Goal: Task Accomplishment & Management: Use online tool/utility

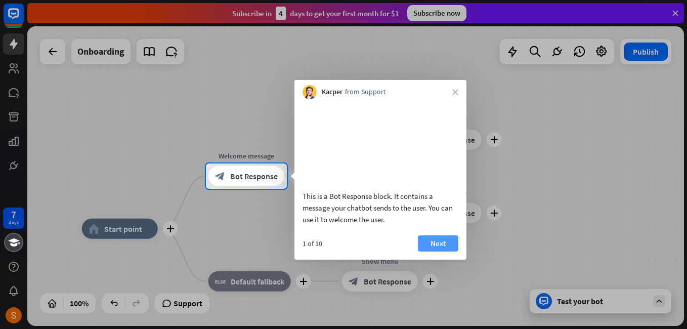
click at [431, 251] on button "Next" at bounding box center [438, 243] width 40 height 16
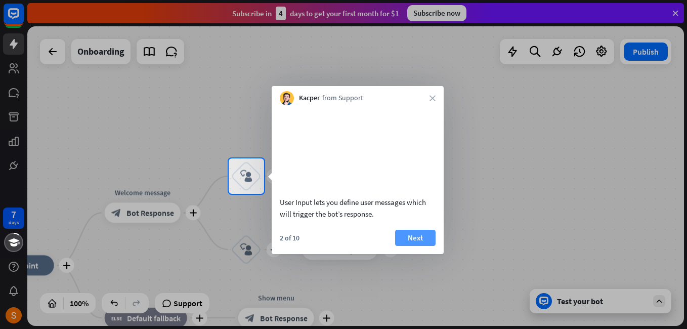
click at [424, 246] on button "Next" at bounding box center [415, 238] width 40 height 16
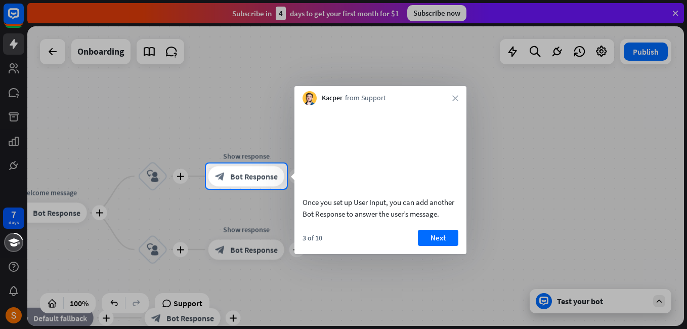
click at [424, 246] on button "Next" at bounding box center [438, 238] width 40 height 16
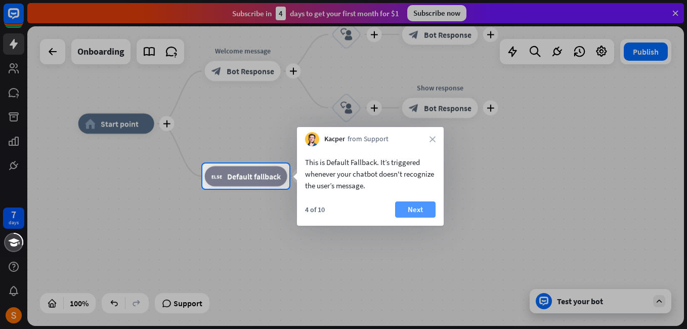
click at [419, 212] on button "Next" at bounding box center [415, 209] width 40 height 16
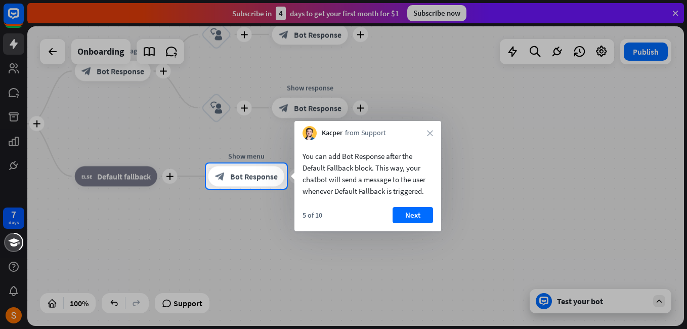
click at [419, 212] on button "Next" at bounding box center [412, 215] width 40 height 16
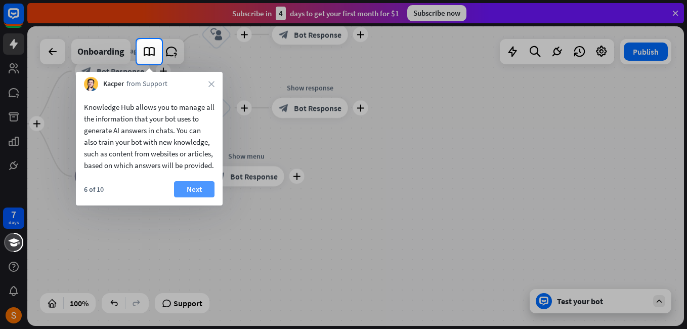
click at [201, 185] on button "Next" at bounding box center [194, 189] width 40 height 16
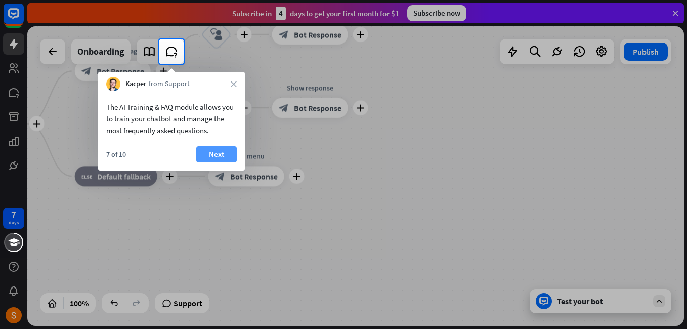
click at [215, 149] on button "Next" at bounding box center [216, 154] width 40 height 16
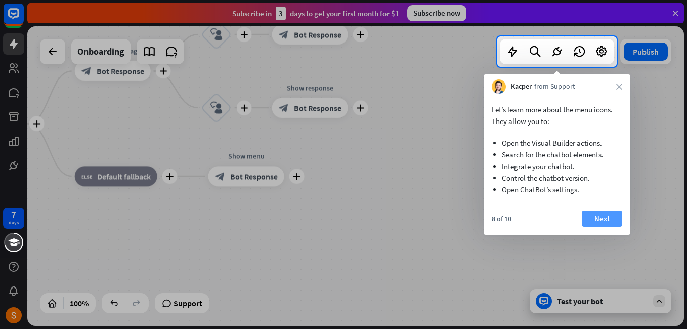
click at [588, 217] on button "Next" at bounding box center [602, 218] width 40 height 16
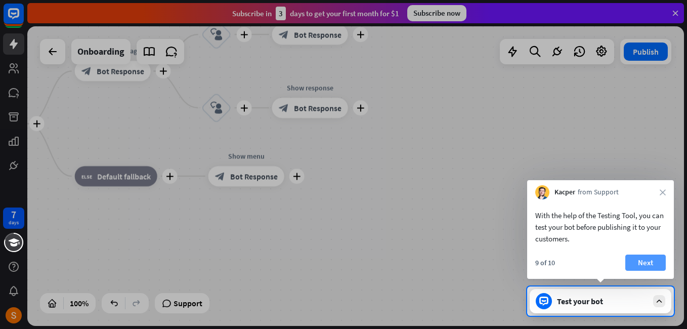
click at [646, 258] on button "Next" at bounding box center [645, 262] width 40 height 16
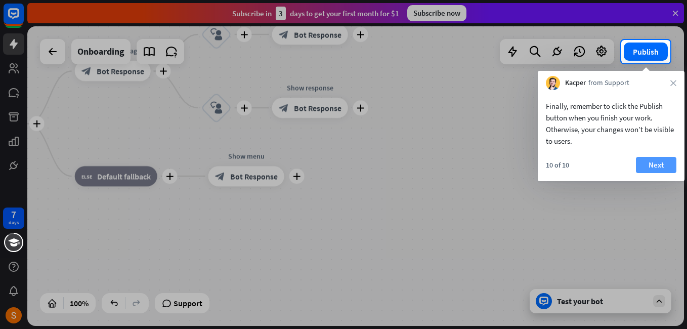
click at [655, 161] on button "Next" at bounding box center [656, 165] width 40 height 16
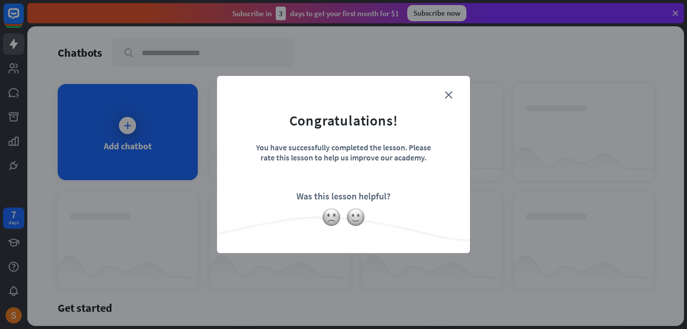
click at [331, 186] on form "Congratulations! You have successfully completed the lesson. Please rate this l…" at bounding box center [344, 149] width 228 height 121
click at [349, 219] on img at bounding box center [355, 216] width 19 height 19
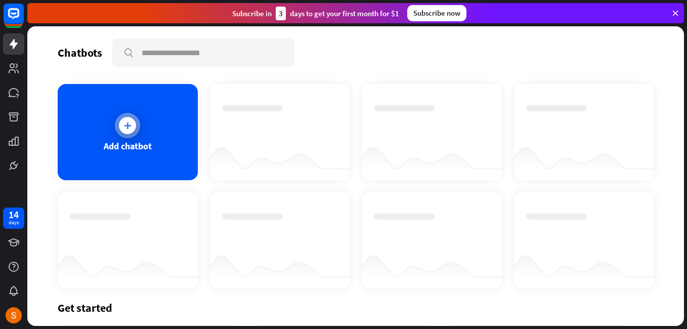
click at [133, 121] on div at bounding box center [127, 125] width 17 height 17
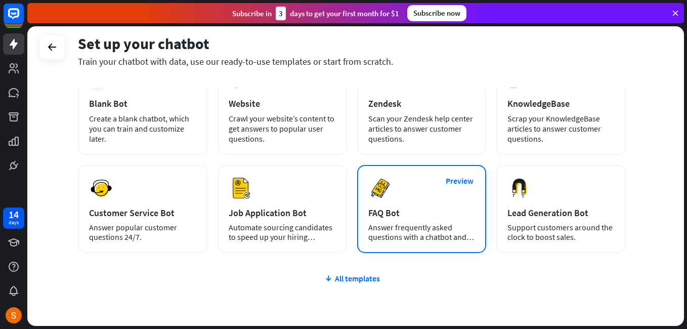
scroll to position [71, 0]
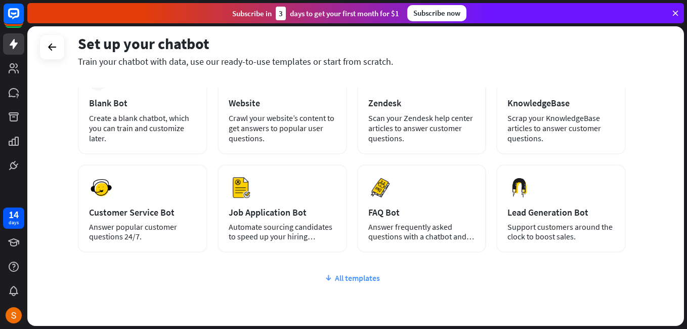
click at [334, 276] on div "All templates" at bounding box center [352, 278] width 548 height 10
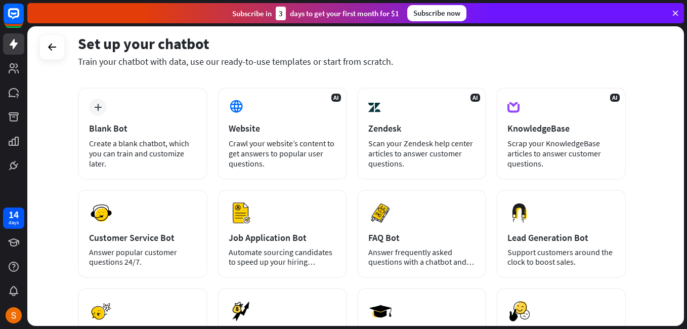
scroll to position [46, 0]
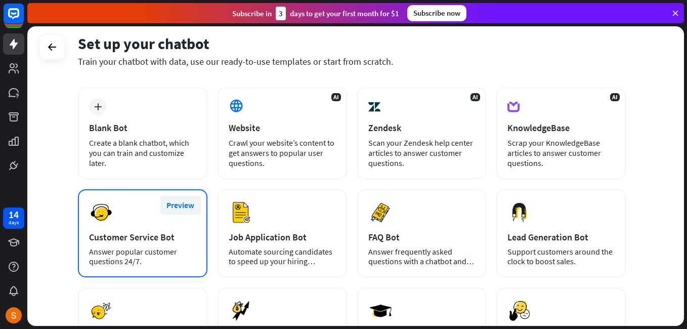
click at [177, 202] on button "Preview" at bounding box center [180, 205] width 40 height 19
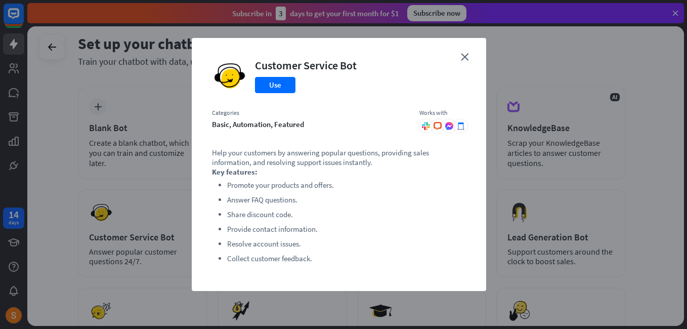
click at [463, 51] on div "close Customer Service Bot Use Categories basic, automation, featured Works wit…" at bounding box center [339, 164] width 294 height 253
click at [463, 54] on icon "close" at bounding box center [465, 57] width 8 height 8
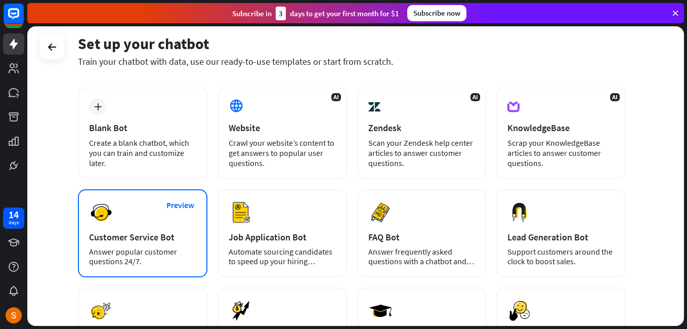
click at [113, 259] on div "Answer popular customer questions 24/7." at bounding box center [142, 256] width 107 height 19
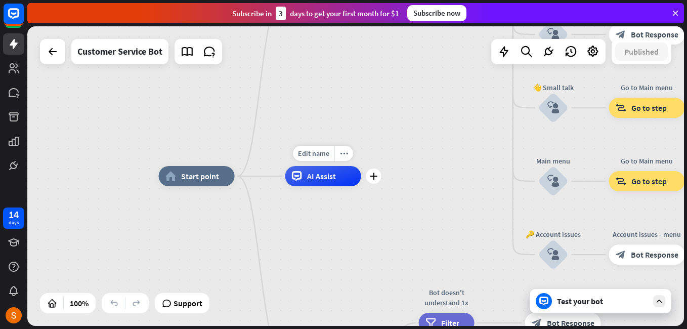
click at [326, 185] on div "AI Assist" at bounding box center [323, 176] width 76 height 20
click at [281, 223] on div "home_2 Start point Welcome message block_bot_response Bot Response 🔙 Main menu …" at bounding box center [487, 325] width 656 height 299
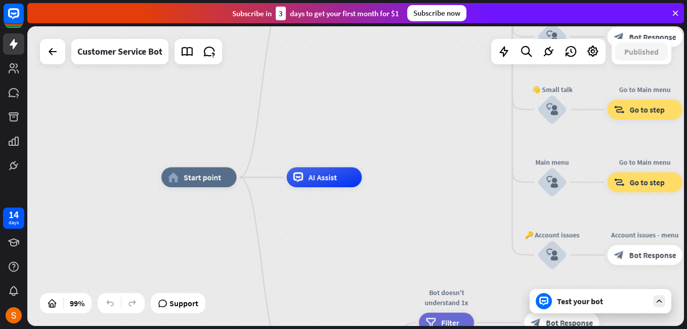
click at [287, 104] on div "home_2 Start point Welcome message block_bot_response Bot Response 🔙 Main menu …" at bounding box center [355, 175] width 656 height 299
click at [47, 54] on icon at bounding box center [53, 52] width 12 height 12
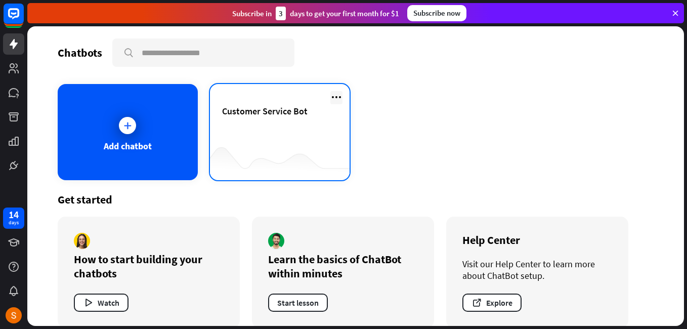
click at [332, 96] on icon at bounding box center [336, 97] width 12 height 12
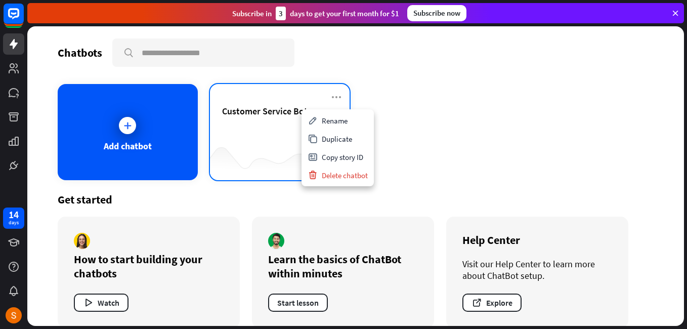
click at [282, 143] on div at bounding box center [280, 160] width 140 height 39
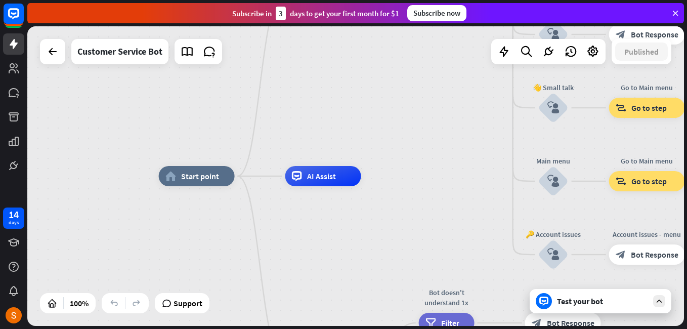
click at [575, 299] on div "Test your bot" at bounding box center [602, 301] width 91 height 10
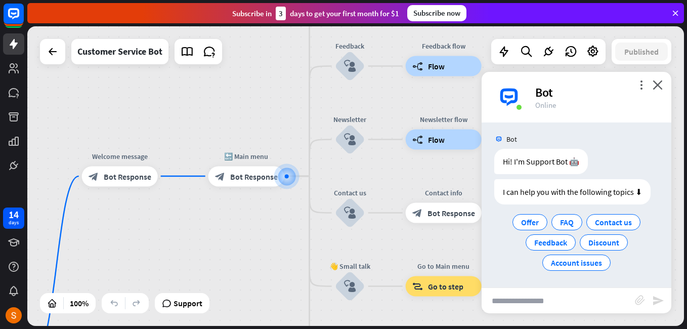
scroll to position [4, 0]
click at [575, 299] on input "text" at bounding box center [557, 300] width 153 height 25
type input "**********"
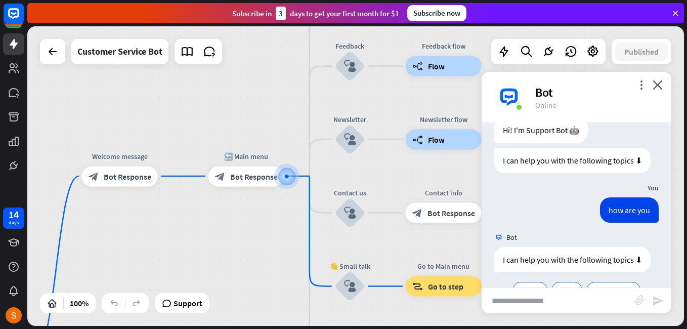
scroll to position [103, 0]
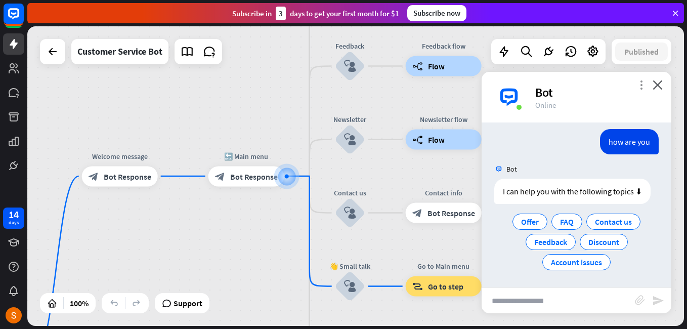
click at [640, 88] on icon "more_vert" at bounding box center [641, 85] width 10 height 10
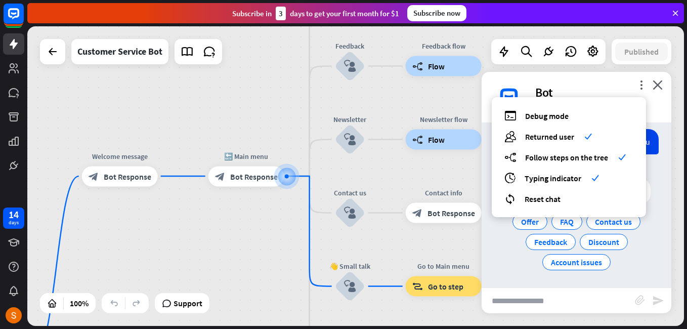
click at [658, 104] on div "Online" at bounding box center [597, 105] width 124 height 10
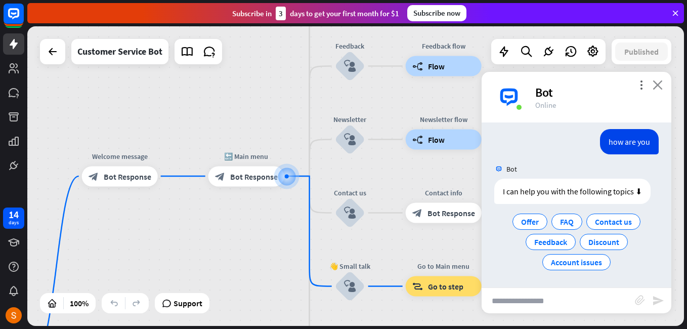
click at [657, 89] on icon "close" at bounding box center [657, 85] width 10 height 10
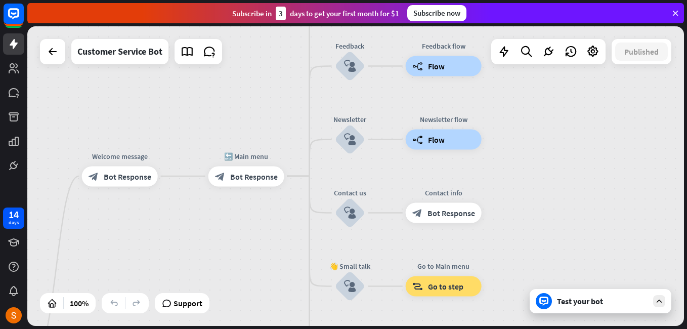
click at [638, 61] on div "Published" at bounding box center [641, 51] width 60 height 25
click at [62, 60] on div at bounding box center [52, 51] width 25 height 25
click at [58, 57] on icon at bounding box center [53, 52] width 12 height 12
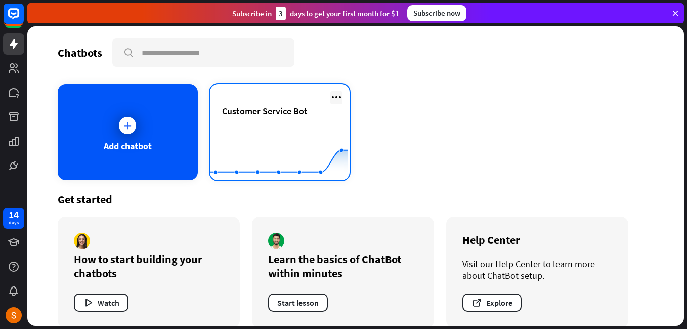
click at [330, 97] on icon at bounding box center [336, 97] width 12 height 12
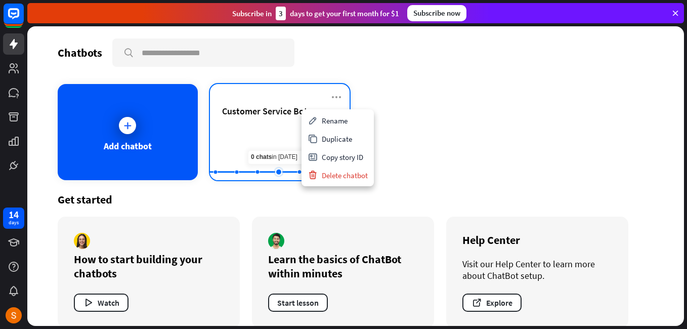
click at [270, 131] on rect at bounding box center [279, 154] width 138 height 63
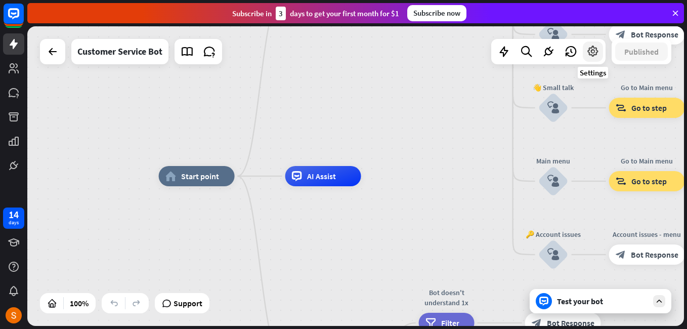
click at [589, 54] on icon at bounding box center [592, 51] width 13 height 13
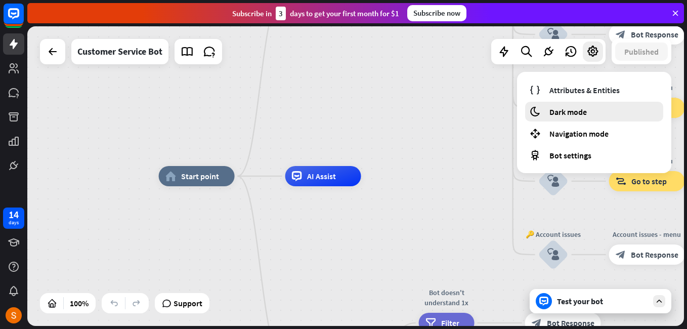
click at [584, 107] on span "Dark mode" at bounding box center [567, 112] width 37 height 10
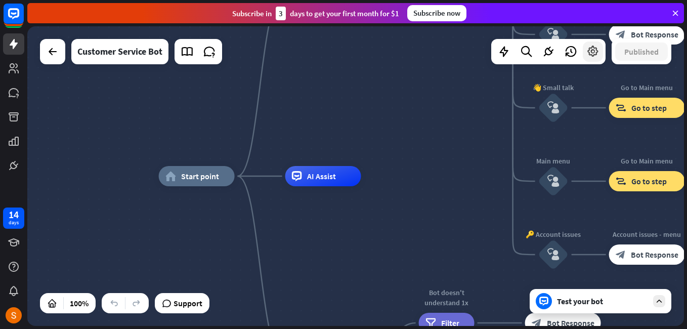
click at [589, 57] on icon at bounding box center [592, 51] width 13 height 13
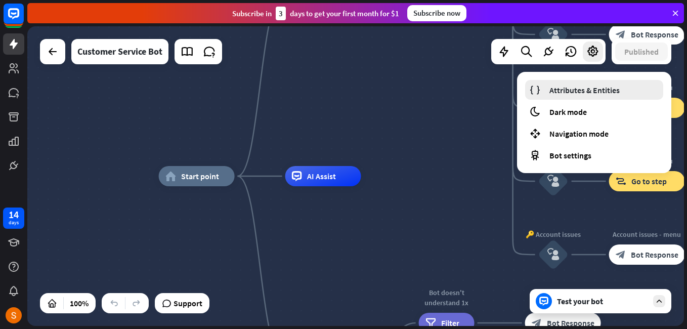
click at [590, 89] on span "Attributes & Entities" at bounding box center [584, 90] width 70 height 10
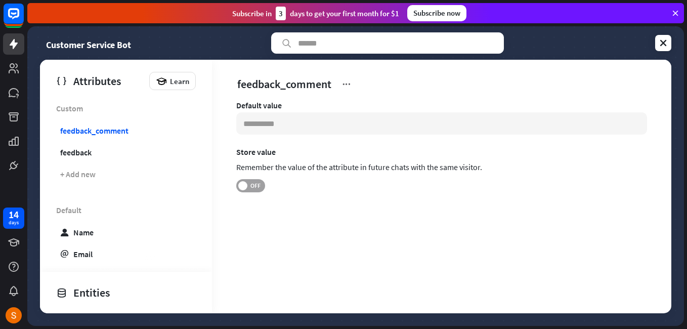
click at [256, 190] on label "OFF" at bounding box center [250, 185] width 29 height 13
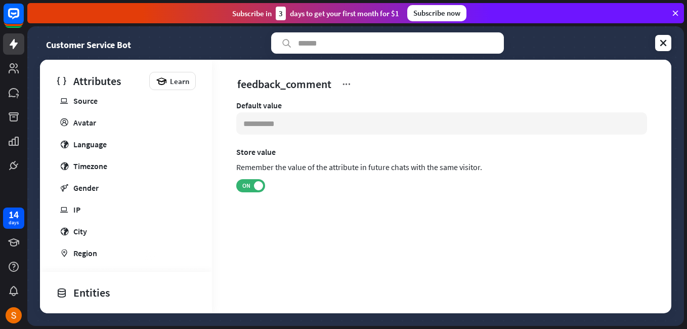
scroll to position [197, 0]
click at [121, 187] on link "gender Gender" at bounding box center [124, 187] width 140 height 20
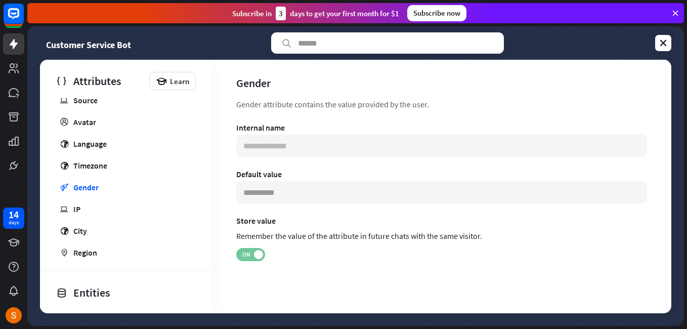
click at [251, 255] on span "ON" at bounding box center [246, 254] width 16 height 8
click at [252, 255] on span "OFF" at bounding box center [255, 254] width 16 height 8
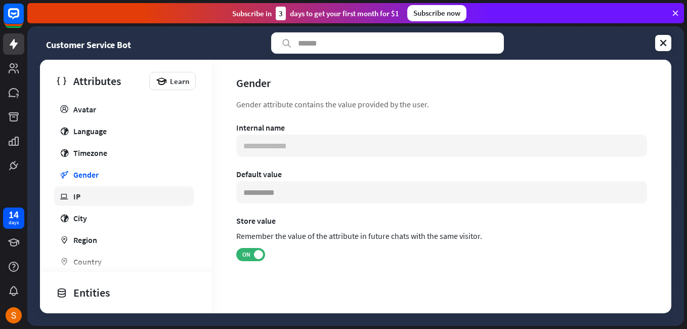
scroll to position [210, 0]
click at [150, 214] on link "globe City" at bounding box center [124, 217] width 140 height 20
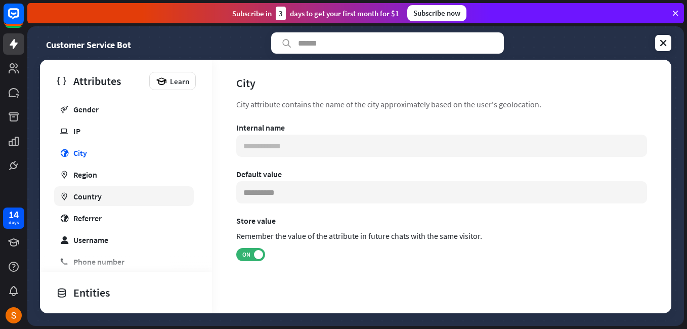
scroll to position [291, 0]
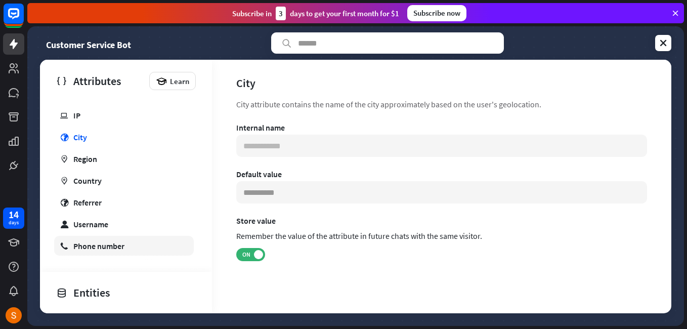
click at [113, 247] on div "Phone number" at bounding box center [98, 246] width 51 height 10
type input "**********"
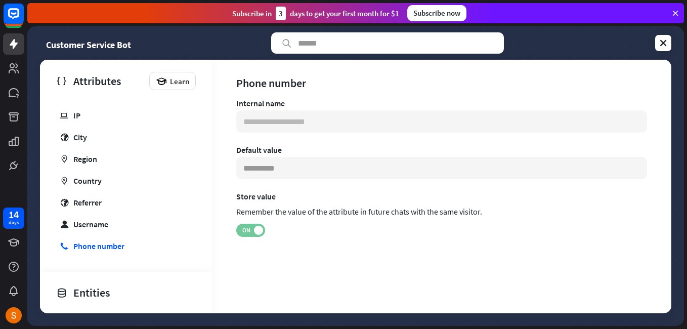
click at [251, 224] on label "ON" at bounding box center [250, 230] width 29 height 13
click at [253, 234] on span "OFF" at bounding box center [255, 230] width 16 height 8
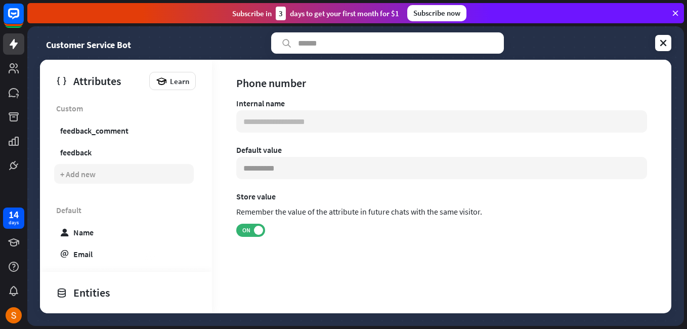
click at [127, 177] on div "+ Add new" at bounding box center [124, 174] width 140 height 20
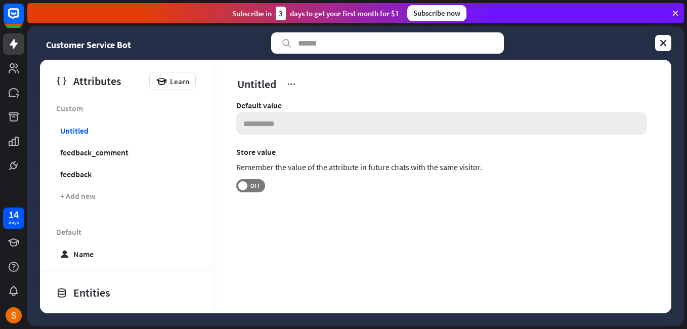
click at [286, 125] on input at bounding box center [441, 123] width 411 height 22
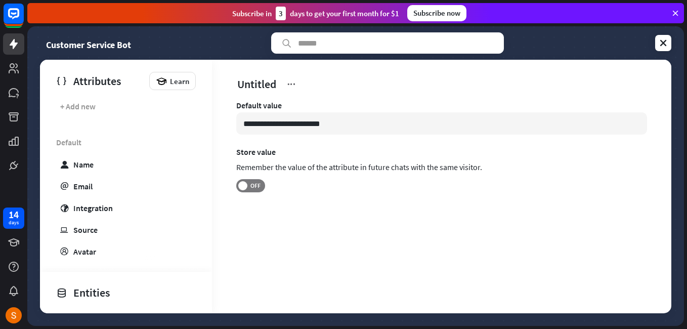
scroll to position [94, 0]
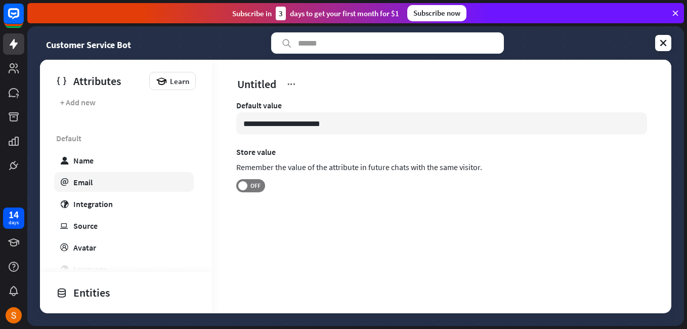
type input "**********"
click at [89, 180] on div "Email" at bounding box center [82, 182] width 19 height 10
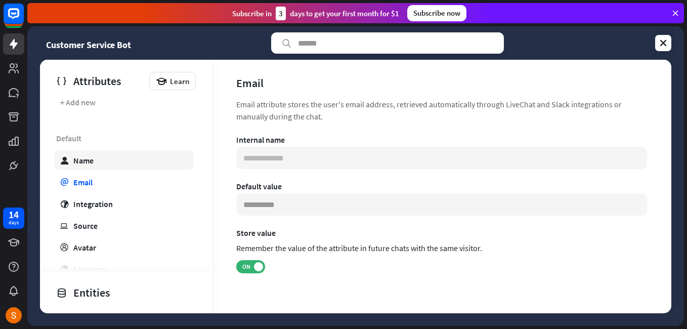
click at [99, 160] on div "Attributes Learn Custom Untitled feedback_comment feedback + Add new Default us…" at bounding box center [355, 186] width 631 height 253
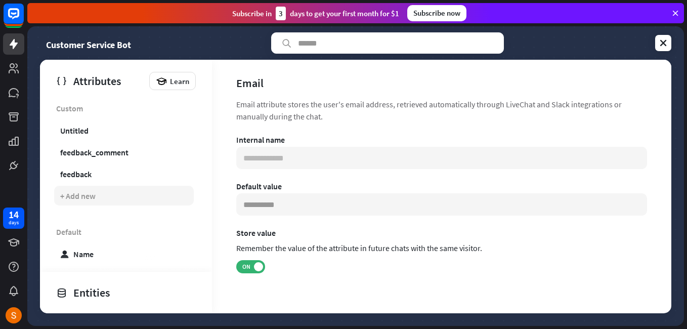
drag, startPoint x: 99, startPoint y: 160, endPoint x: 90, endPoint y: 188, distance: 29.3
click at [90, 188] on div "+ Add new" at bounding box center [124, 196] width 140 height 20
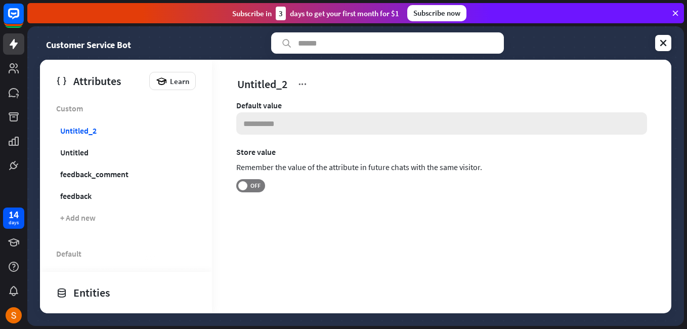
click at [275, 116] on input at bounding box center [441, 123] width 411 height 22
click at [251, 183] on span "OFF" at bounding box center [255, 186] width 16 height 8
click at [400, 126] on input "**********" at bounding box center [441, 123] width 411 height 22
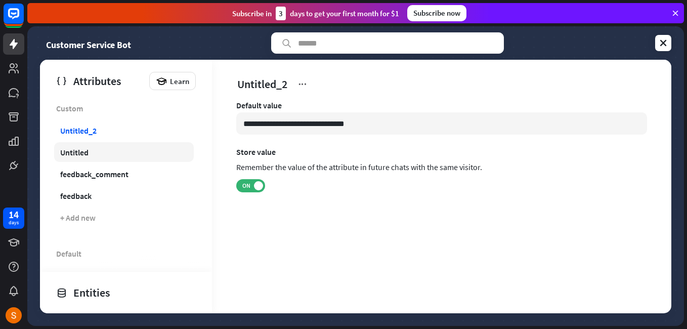
click at [98, 154] on link "Untitled" at bounding box center [124, 152] width 140 height 20
type input "**********"
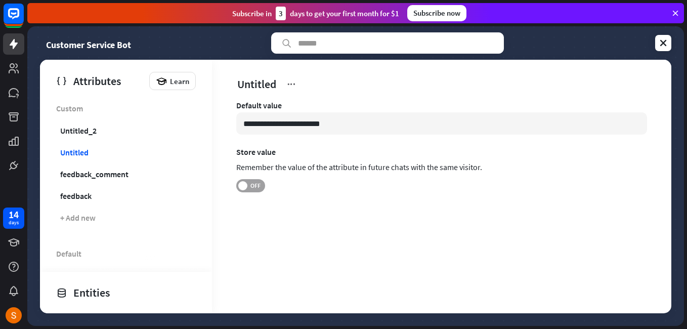
click at [248, 189] on span "OFF" at bounding box center [255, 186] width 16 height 8
click at [261, 117] on input "**********" at bounding box center [441, 123] width 411 height 22
click at [294, 80] on icon at bounding box center [291, 84] width 10 height 10
click at [319, 105] on div "Rename" at bounding box center [313, 109] width 40 height 20
type input "*******"
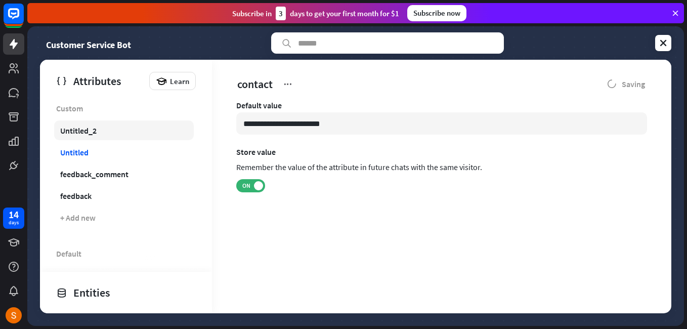
click at [133, 131] on link "Untitled_2" at bounding box center [124, 130] width 140 height 20
click at [147, 140] on link "Untitled_2" at bounding box center [124, 130] width 140 height 20
type input "**********"
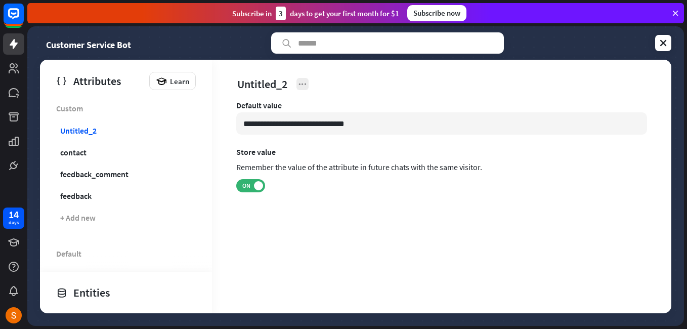
click at [301, 84] on icon at bounding box center [302, 84] width 10 height 10
click at [328, 106] on div "Rename" at bounding box center [324, 109] width 40 height 20
type input "********"
click at [669, 37] on link at bounding box center [663, 43] width 16 height 16
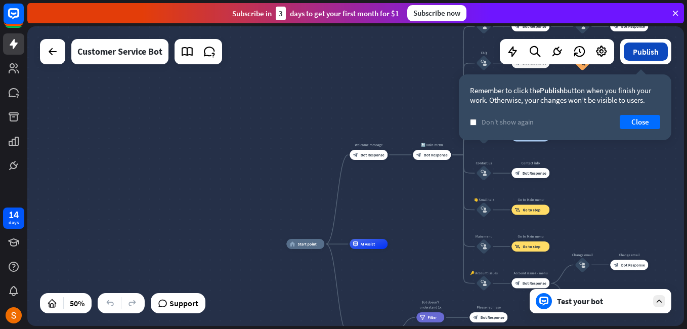
click at [648, 55] on button "Publish" at bounding box center [646, 51] width 44 height 18
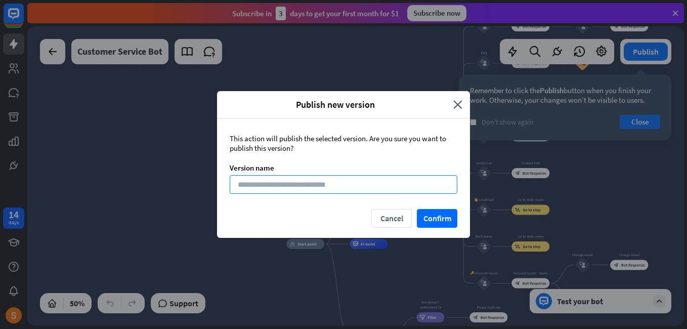
click at [338, 181] on input at bounding box center [344, 184] width 228 height 19
type input "*"
type input "********"
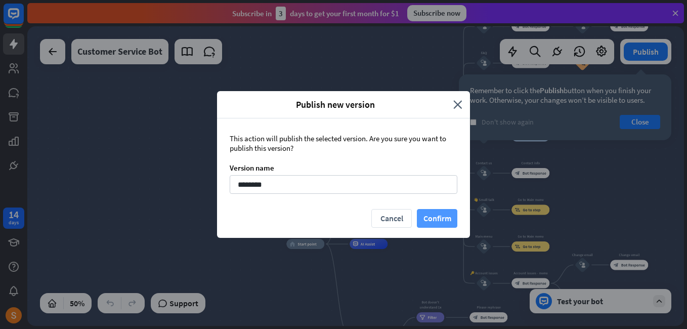
click at [430, 222] on button "Confirm" at bounding box center [437, 218] width 40 height 19
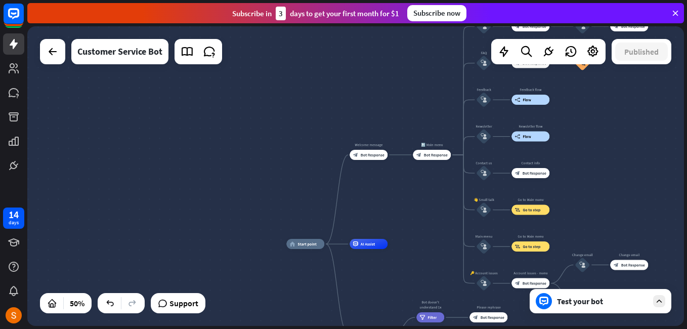
click at [659, 298] on icon at bounding box center [658, 300] width 9 height 9
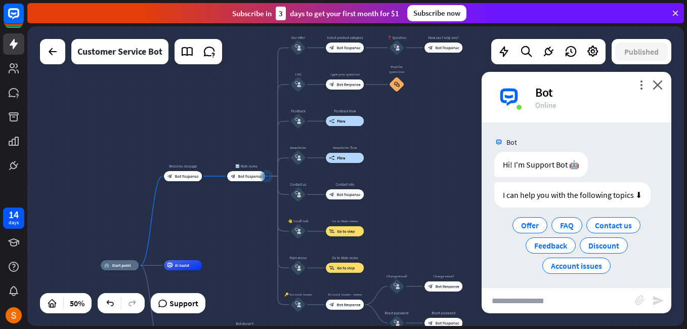
scroll to position [4, 0]
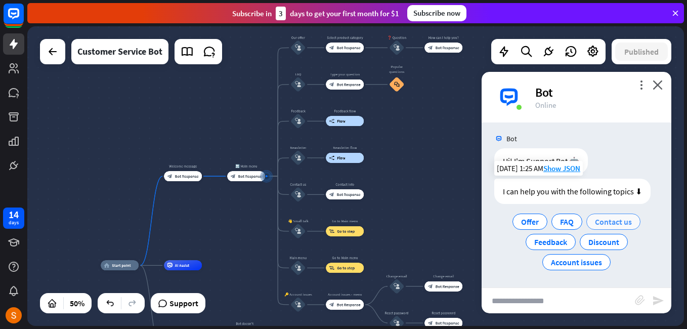
click at [609, 224] on span "Contact us" at bounding box center [613, 221] width 37 height 10
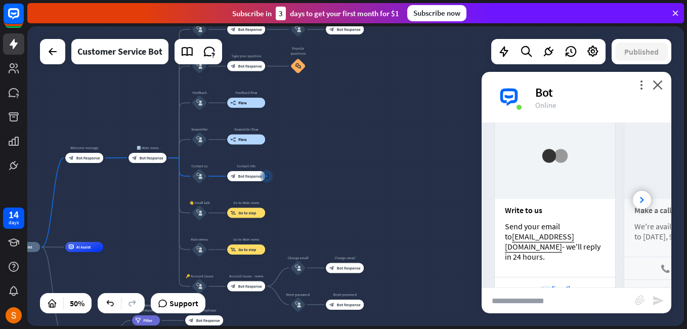
scroll to position [209, 0]
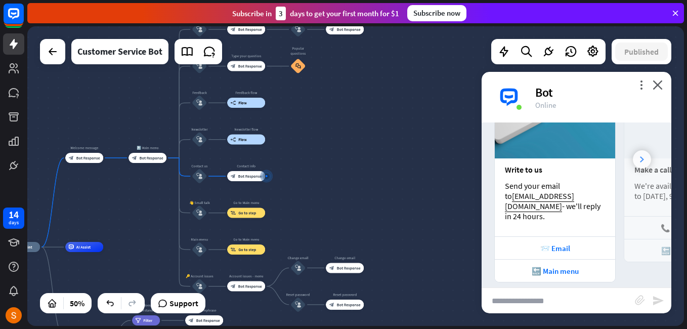
click at [640, 156] on icon at bounding box center [642, 159] width 4 height 6
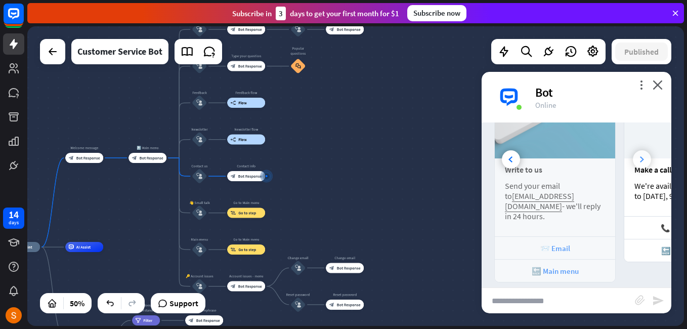
scroll to position [0, 112]
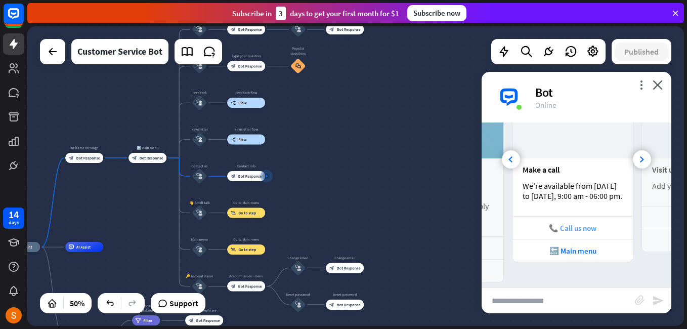
click at [584, 238] on div "📞 Call us now" at bounding box center [572, 227] width 120 height 23
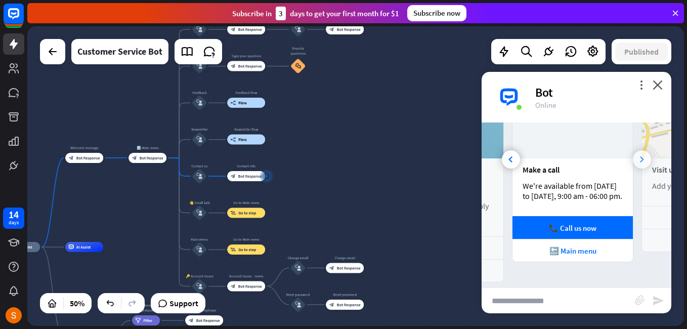
click at [635, 151] on div at bounding box center [642, 159] width 18 height 18
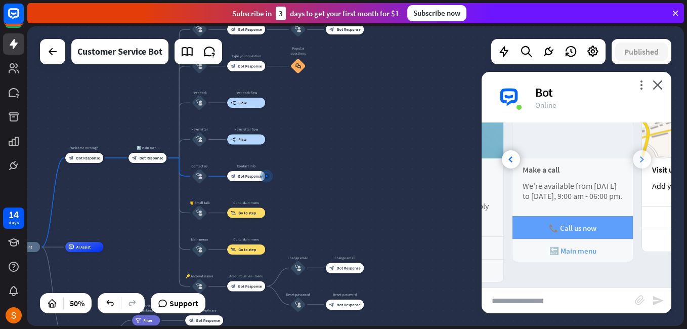
scroll to position [0, 224]
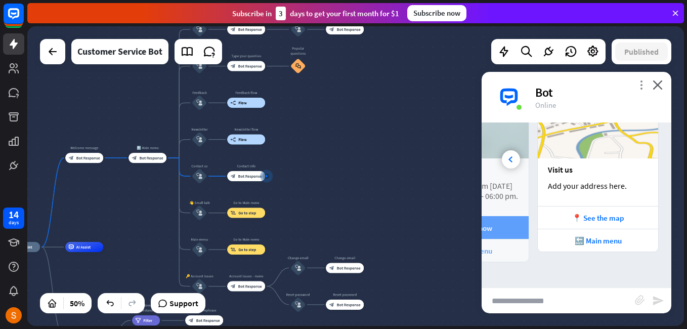
click at [638, 87] on icon "more_vert" at bounding box center [641, 85] width 10 height 10
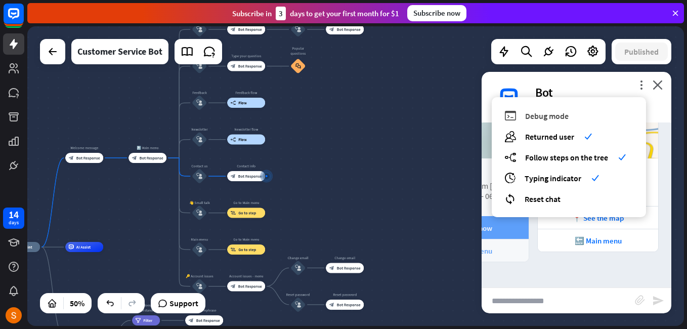
click at [557, 121] on div "debug Debug mode" at bounding box center [568, 116] width 129 height 12
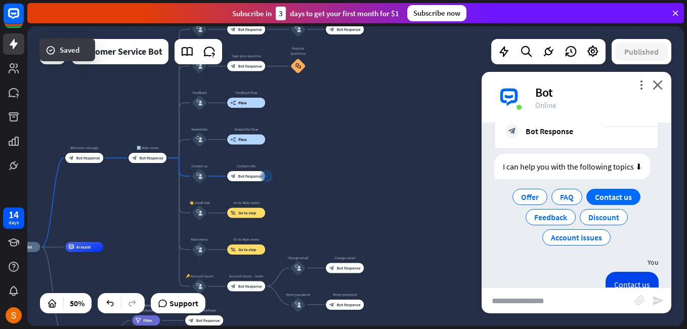
scroll to position [540, 0]
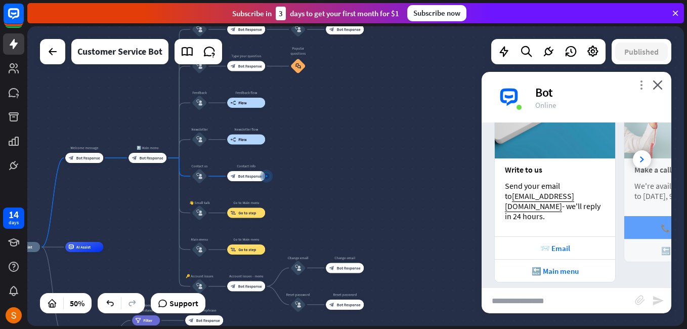
click at [641, 82] on icon "more_vert" at bounding box center [641, 85] width 10 height 10
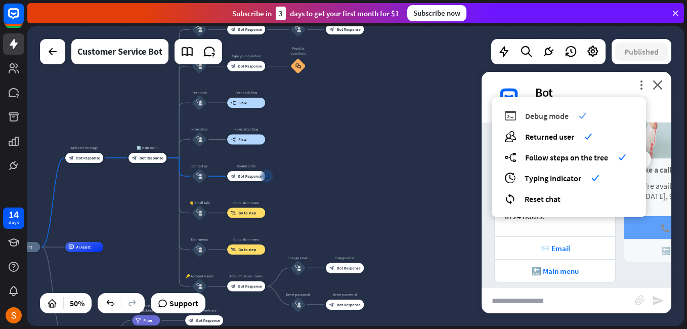
click at [564, 120] on span "Debug mode" at bounding box center [546, 116] width 43 height 10
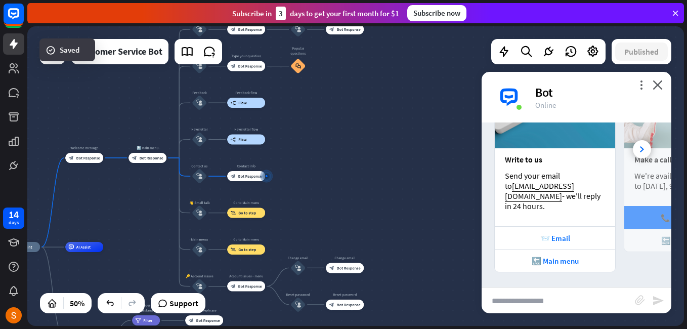
scroll to position [209, 0]
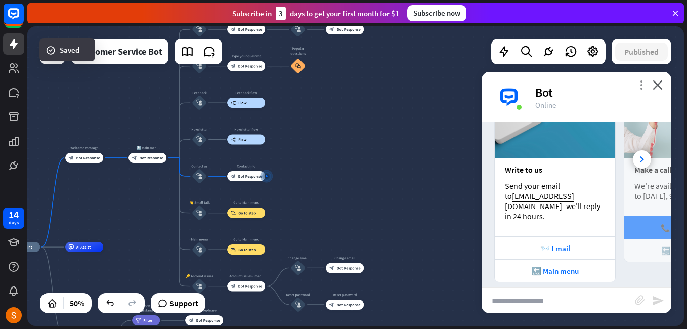
click at [642, 85] on icon "more_vert" at bounding box center [641, 85] width 10 height 10
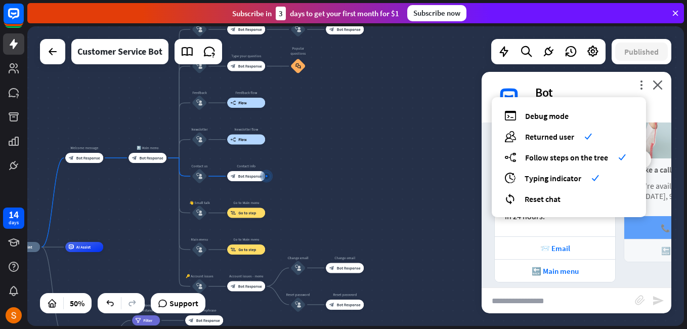
click at [424, 168] on div "home_2 Start point Welcome message block_bot_response Bot Response 🔙 Main menu …" at bounding box center [355, 175] width 656 height 299
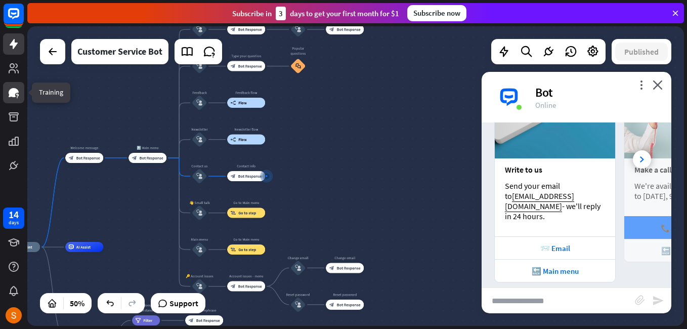
click at [13, 92] on icon at bounding box center [14, 92] width 10 height 9
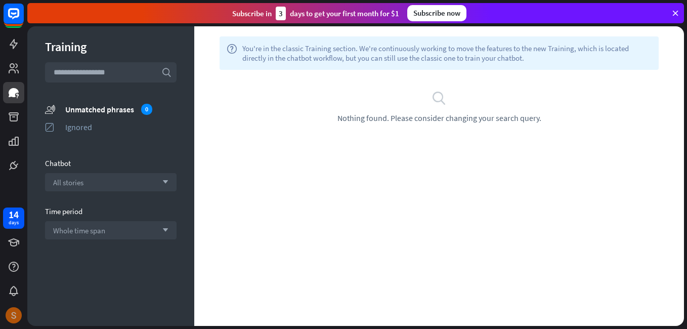
click at [17, 306] on div at bounding box center [13, 314] width 21 height 21
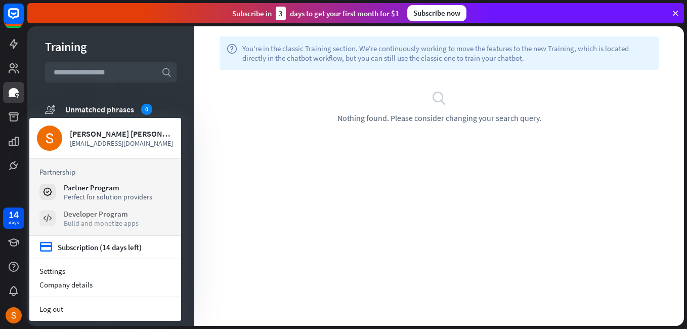
click at [101, 216] on div "Developer Program" at bounding box center [101, 214] width 75 height 10
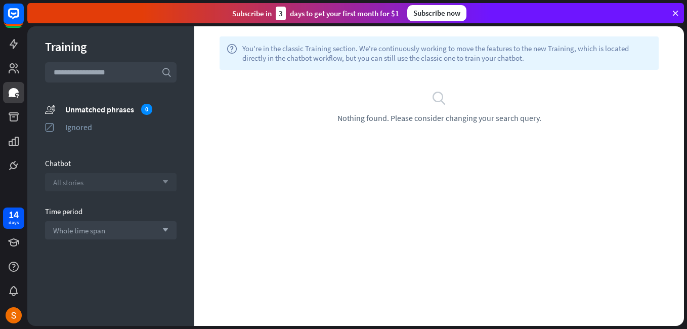
click at [108, 187] on div "All stories arrow_down" at bounding box center [110, 182] width 131 height 18
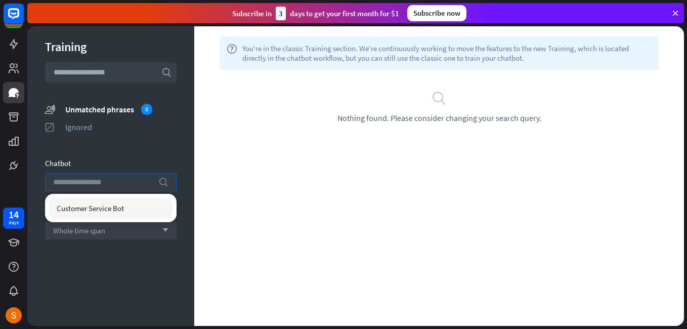
click at [108, 187] on input "search" at bounding box center [103, 181] width 100 height 17
click at [71, 106] on div "Unmatched phrases 0" at bounding box center [120, 109] width 111 height 11
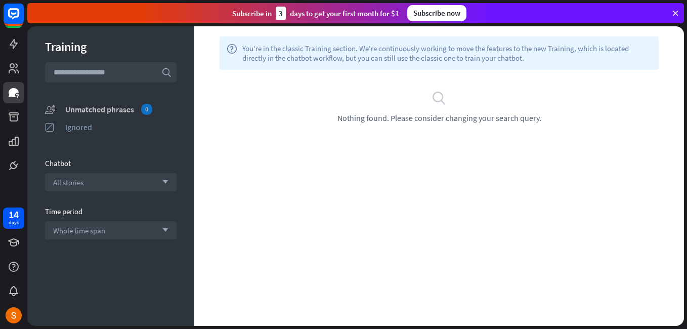
click at [71, 106] on div "Unmatched phrases 0" at bounding box center [120, 109] width 111 height 11
click at [12, 41] on icon at bounding box center [14, 44] width 12 height 12
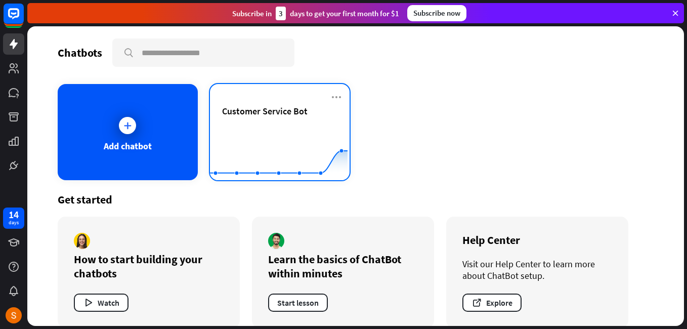
drag, startPoint x: 275, startPoint y: 120, endPoint x: 253, endPoint y: 144, distance: 32.9
click at [253, 144] on rect at bounding box center [279, 154] width 138 height 63
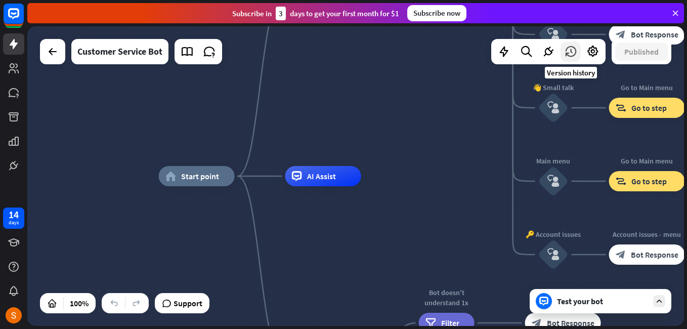
click at [565, 52] on icon at bounding box center [570, 51] width 13 height 13
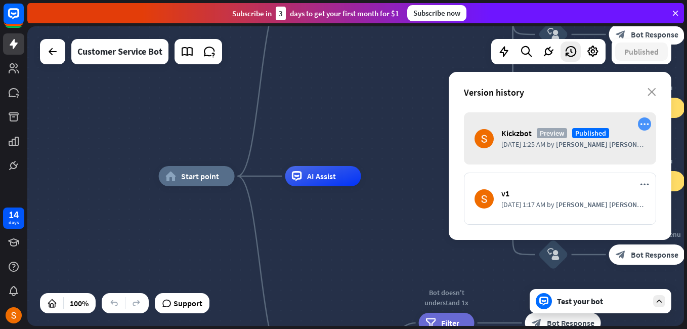
click at [643, 129] on div "more_horiz" at bounding box center [644, 123] width 13 height 13
click at [645, 125] on icon "more_horiz" at bounding box center [644, 124] width 9 height 9
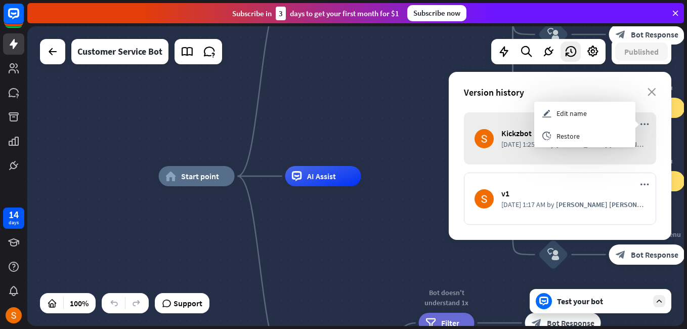
click at [420, 122] on div "home_2 Start point Welcome message block_bot_response Bot Response 🔙 Main menu …" at bounding box center [355, 175] width 656 height 299
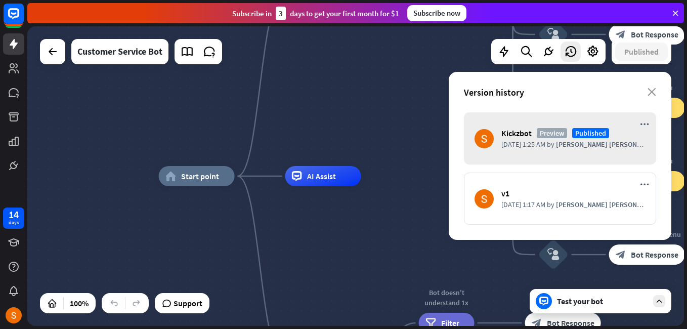
click at [652, 87] on div "Version history close" at bounding box center [560, 92] width 223 height 40
click at [649, 91] on icon "close" at bounding box center [651, 92] width 9 height 8
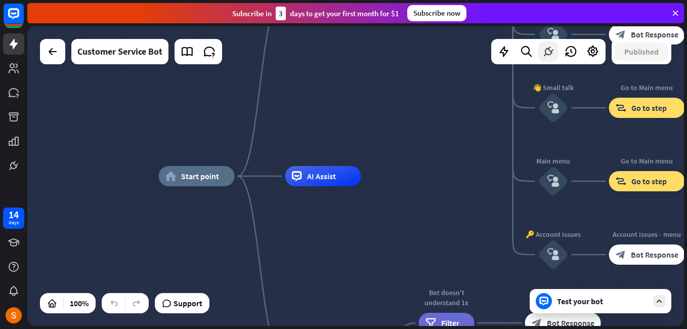
click at [542, 55] on icon at bounding box center [548, 51] width 13 height 13
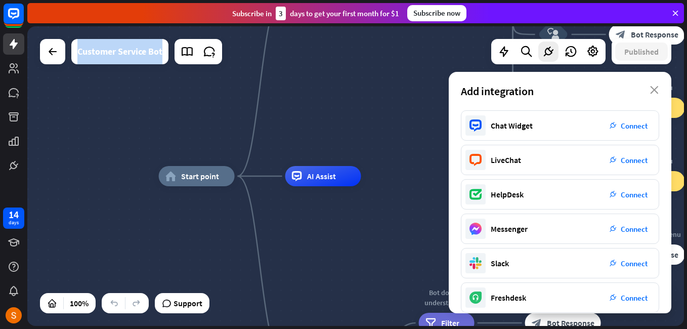
drag, startPoint x: 542, startPoint y: 55, endPoint x: 401, endPoint y: 130, distance: 160.2
click at [401, 130] on div "home_2 Start point Welcome message block_bot_response Bot Response 🔙 Main menu …" at bounding box center [355, 175] width 656 height 299
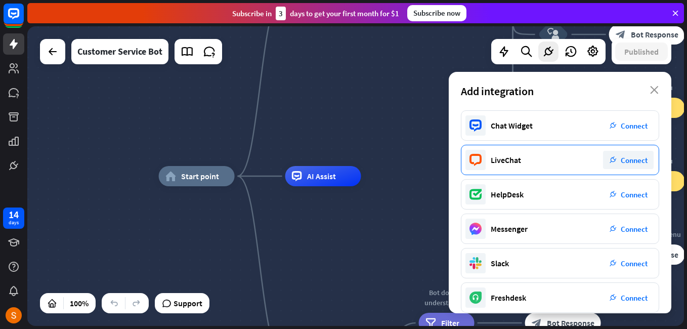
click at [633, 162] on span "Connect" at bounding box center [634, 160] width 27 height 10
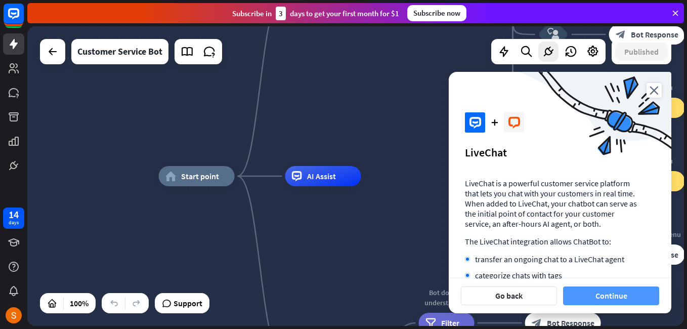
click at [596, 295] on button "Continue" at bounding box center [611, 295] width 96 height 19
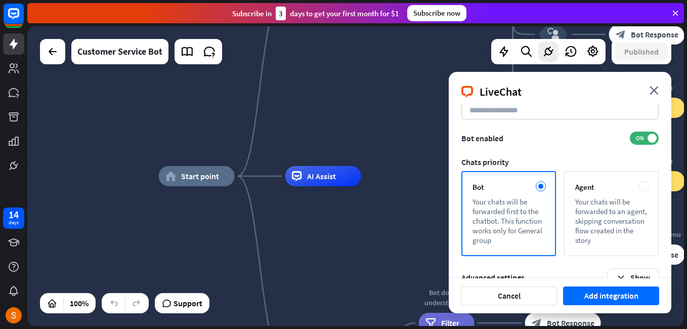
scroll to position [93, 0]
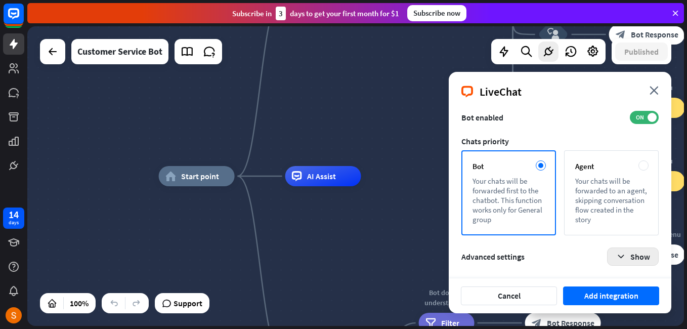
click at [629, 263] on button "Show" at bounding box center [633, 256] width 52 height 18
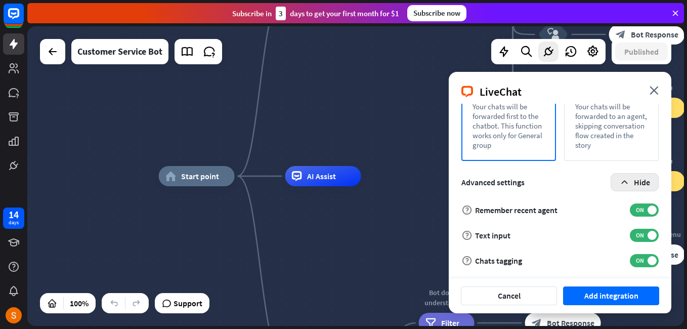
scroll to position [169, 0]
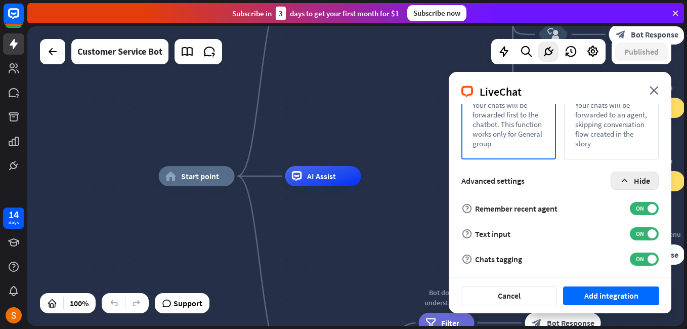
click at [629, 263] on div "help Chats tagging ON" at bounding box center [559, 258] width 197 height 13
click at [609, 291] on button "Add integration" at bounding box center [611, 295] width 96 height 19
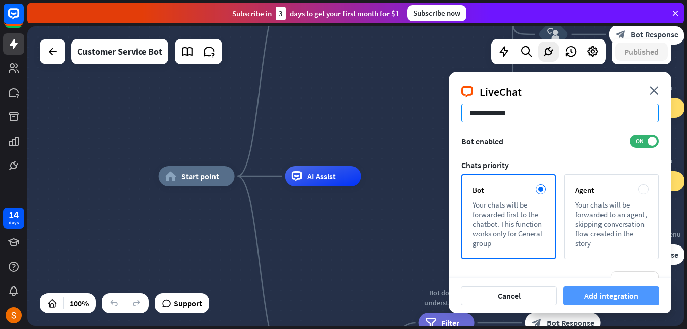
type input "**********"
click at [611, 295] on button "Add integration" at bounding box center [611, 295] width 96 height 19
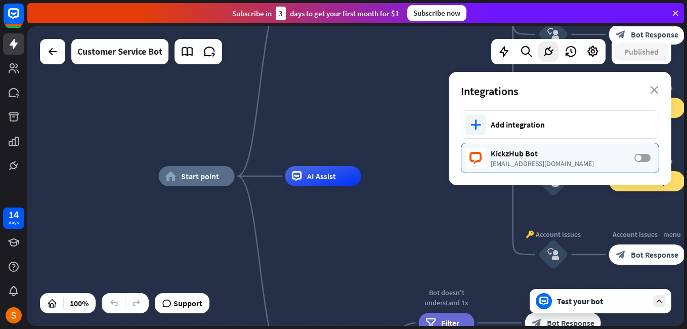
click at [643, 157] on label "OFF" at bounding box center [642, 158] width 16 height 8
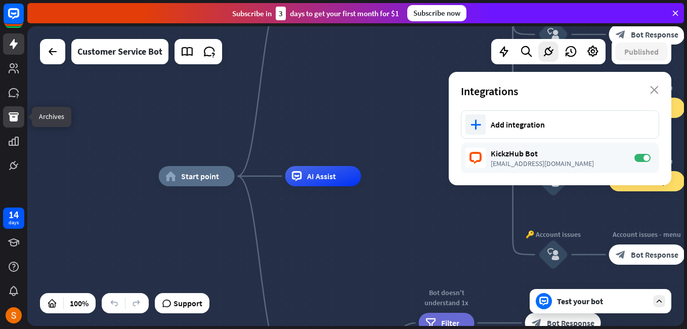
click at [10, 118] on icon at bounding box center [14, 116] width 10 height 9
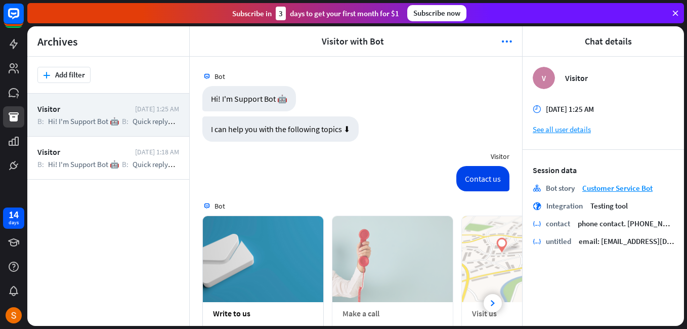
scroll to position [105, 0]
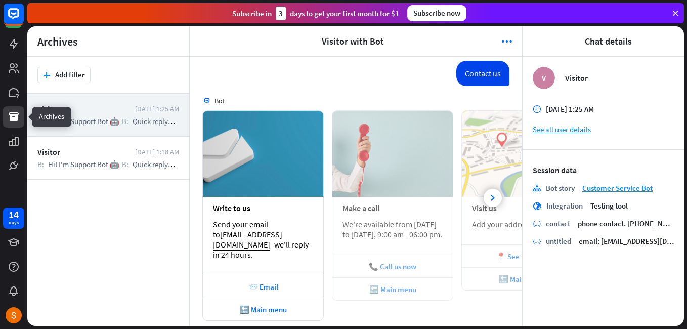
click at [9, 118] on icon at bounding box center [14, 117] width 12 height 12
click at [487, 189] on div at bounding box center [492, 198] width 18 height 18
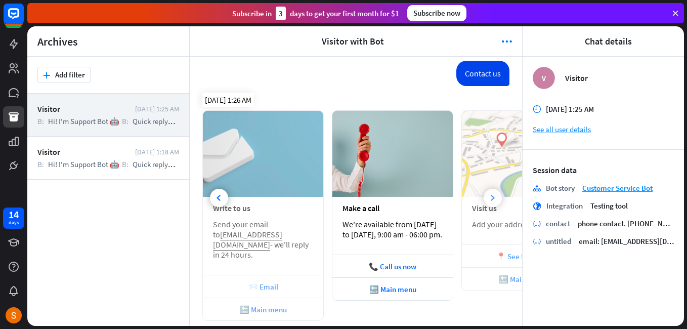
scroll to position [0, 40]
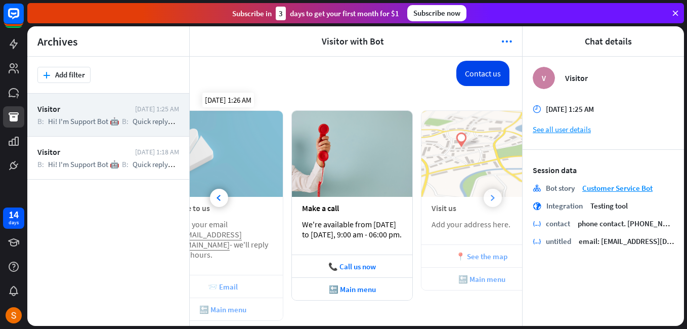
click at [487, 189] on div at bounding box center [492, 198] width 18 height 18
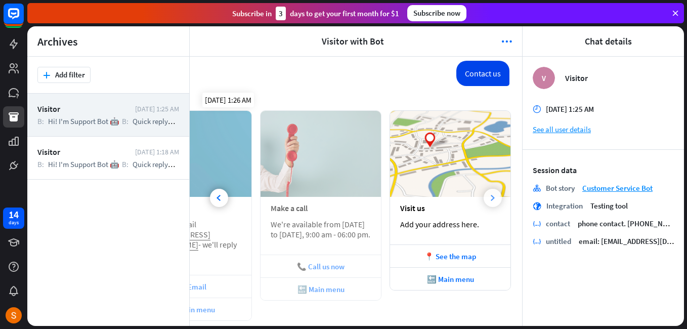
scroll to position [0, 81]
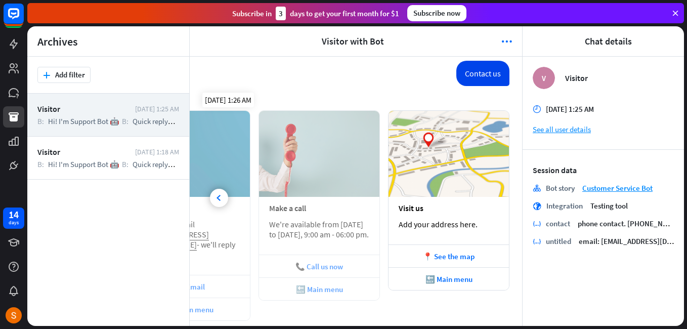
click at [487, 187] on img at bounding box center [448, 154] width 120 height 86
click at [19, 110] on link at bounding box center [13, 116] width 21 height 21
click at [684, 25] on div "Subscribe [DATE] to get your first month for $1 Subscribe now" at bounding box center [356, 13] width 659 height 26
click at [18, 47] on icon at bounding box center [14, 44] width 12 height 12
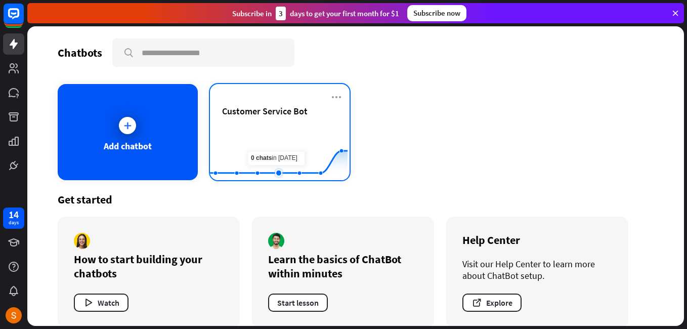
click at [281, 149] on rect at bounding box center [279, 154] width 138 height 63
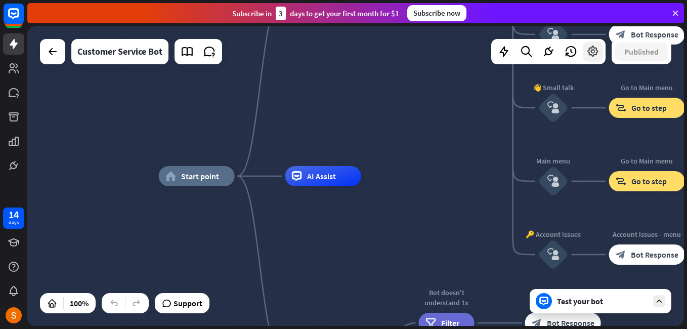
click at [594, 54] on icon at bounding box center [592, 51] width 13 height 13
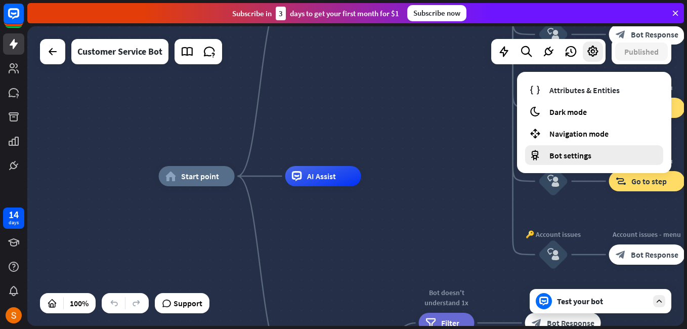
click at [565, 158] on span "Bot settings" at bounding box center [570, 155] width 42 height 10
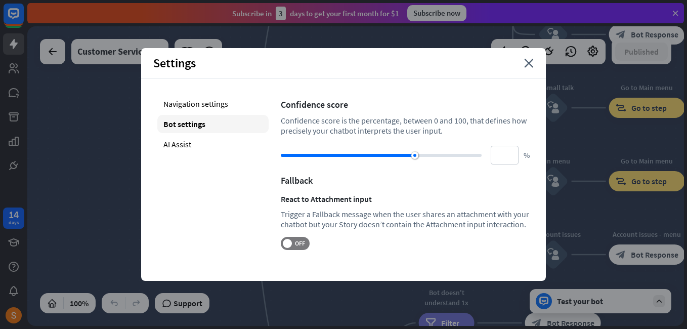
drag, startPoint x: 419, startPoint y: 152, endPoint x: 449, endPoint y: 155, distance: 30.0
click at [449, 155] on div at bounding box center [381, 155] width 201 height 10
type input "**"
click at [449, 155] on div at bounding box center [381, 155] width 201 height 3
click at [210, 122] on div "Bot settings" at bounding box center [212, 124] width 111 height 18
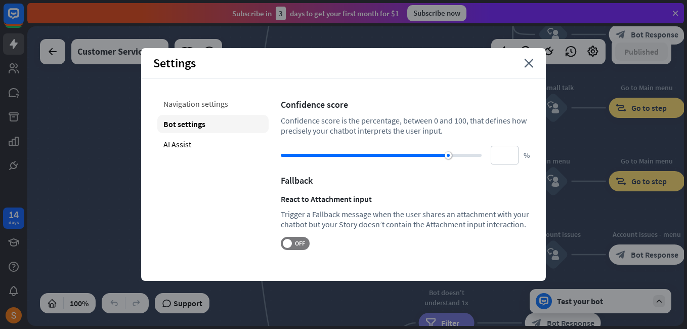
click at [199, 106] on div "Navigation settings" at bounding box center [212, 104] width 111 height 18
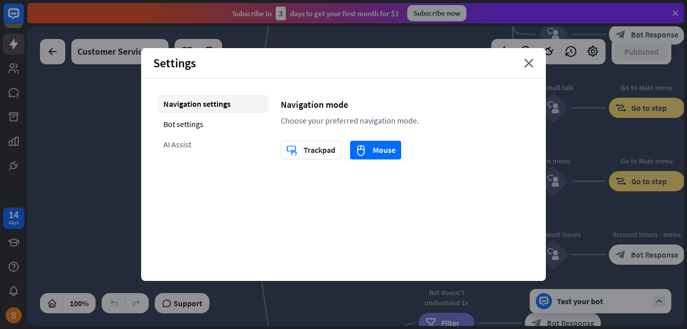
click at [189, 146] on div "AI Assist" at bounding box center [212, 144] width 111 height 18
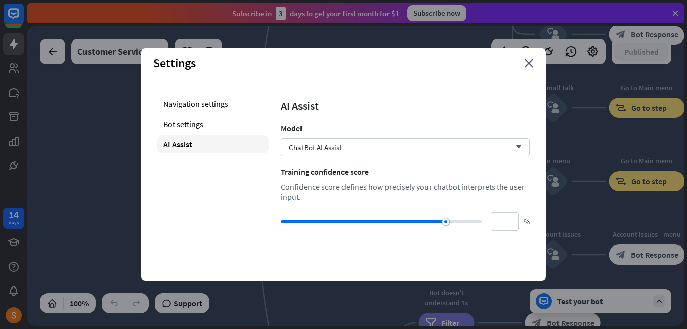
click at [399, 189] on div "Confidence score defines how precisely your chatbot interprets the user input." at bounding box center [405, 192] width 249 height 20
click at [516, 145] on icon "arrow_down" at bounding box center [515, 147] width 11 height 6
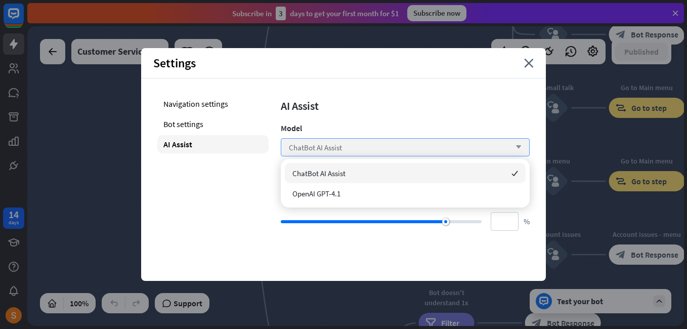
click at [516, 145] on icon "arrow_down" at bounding box center [515, 147] width 11 height 6
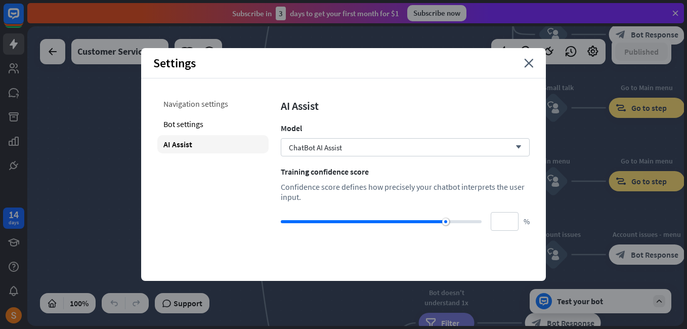
click at [193, 103] on div "Navigation settings" at bounding box center [212, 104] width 111 height 18
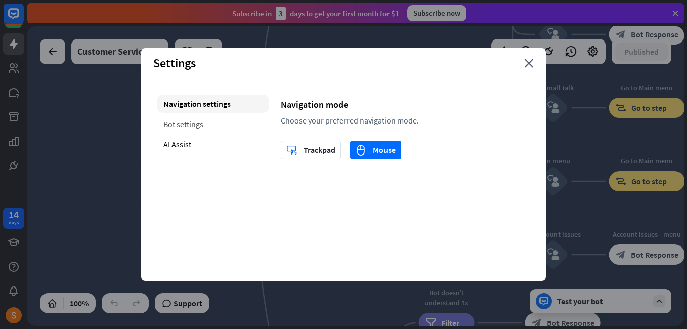
click at [210, 124] on div "Bot settings" at bounding box center [212, 124] width 111 height 18
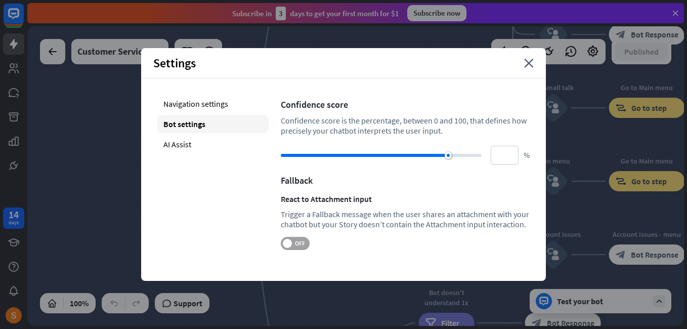
click at [302, 238] on label "OFF" at bounding box center [295, 243] width 29 height 13
click at [293, 239] on label "ON" at bounding box center [295, 243] width 29 height 13
click at [525, 63] on icon "close" at bounding box center [529, 63] width 10 height 9
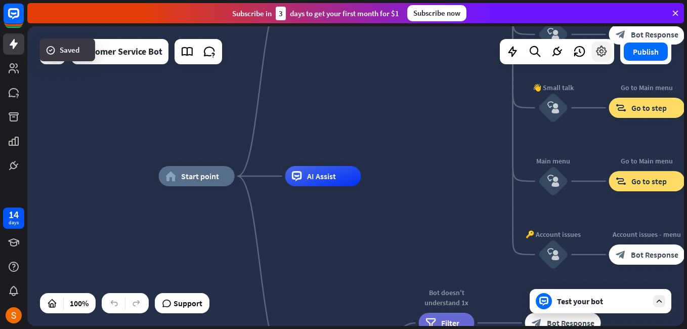
click at [595, 48] on icon at bounding box center [601, 51] width 13 height 13
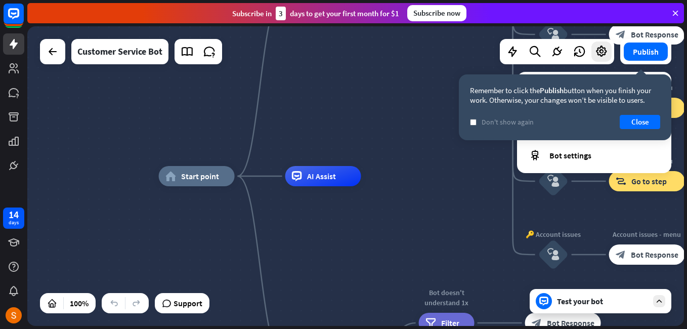
click at [634, 114] on div "Remember to click the Publish button when you finish your work. Otherwise, your…" at bounding box center [565, 107] width 212 height 66
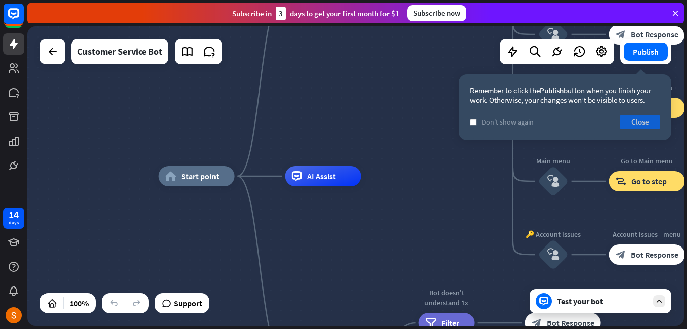
click at [635, 120] on button "Close" at bounding box center [640, 122] width 40 height 14
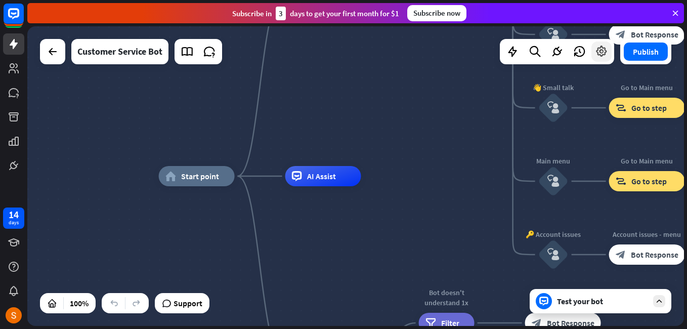
click at [602, 53] on icon at bounding box center [601, 51] width 13 height 13
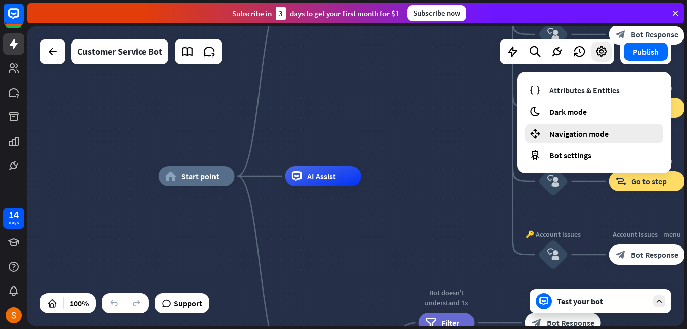
click at [588, 133] on span "Navigation mode" at bounding box center [578, 133] width 59 height 10
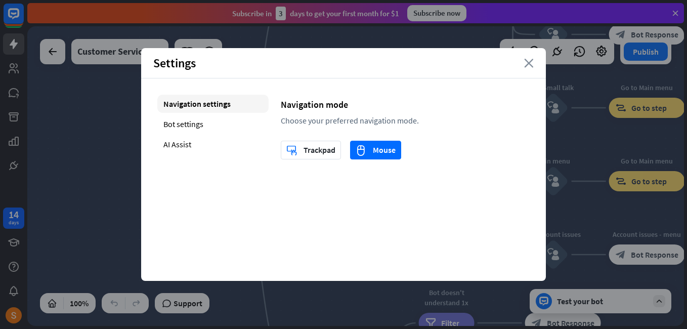
click at [531, 64] on icon "close" at bounding box center [529, 63] width 10 height 9
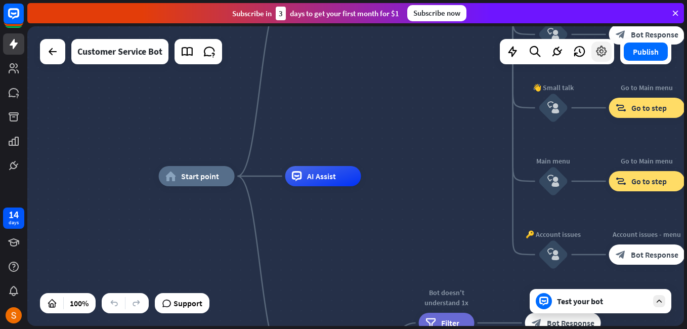
click at [599, 48] on icon at bounding box center [601, 51] width 13 height 13
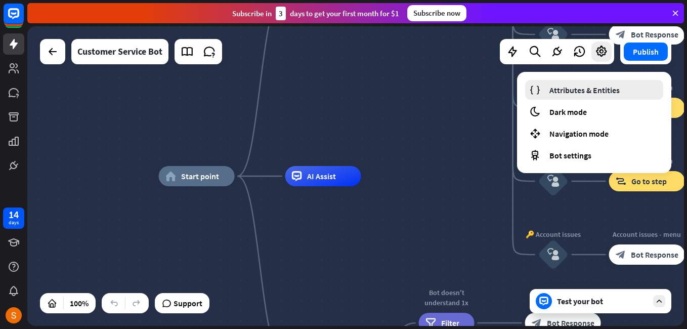
click at [558, 85] on span "Attributes & Entities" at bounding box center [584, 90] width 70 height 10
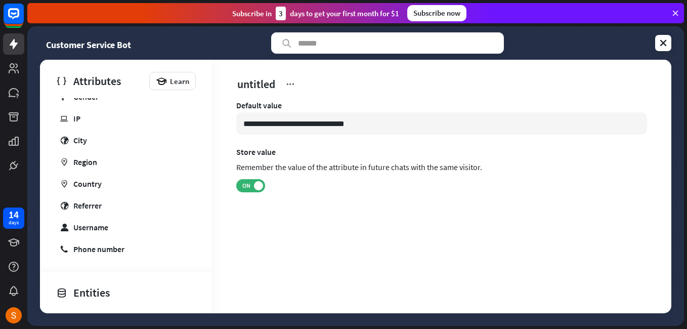
scroll to position [334, 0]
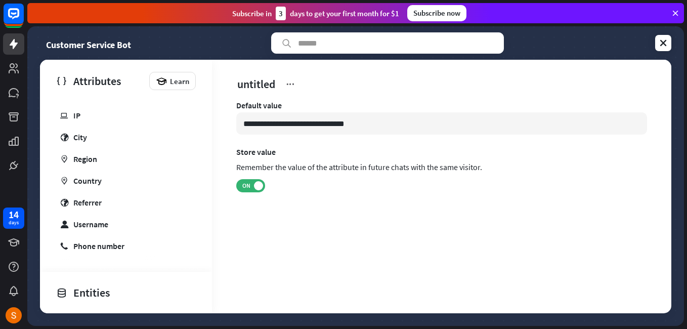
click at [102, 289] on div "Entities" at bounding box center [123, 292] width 135 height 17
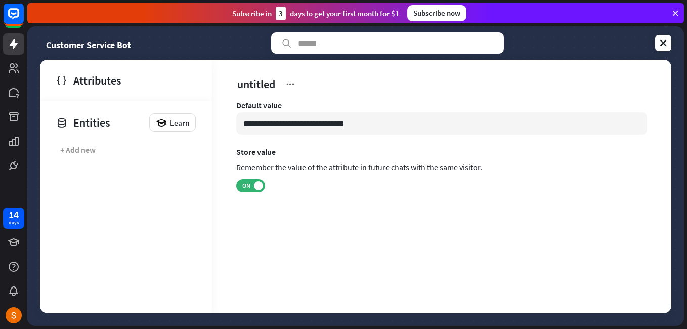
scroll to position [0, 0]
click at [109, 145] on div "+ Add new" at bounding box center [124, 150] width 140 height 20
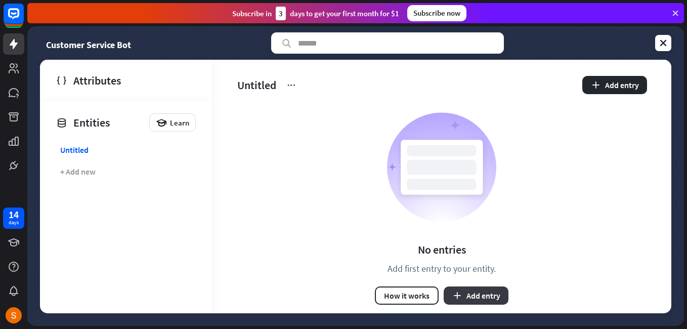
click at [465, 292] on button "Add entry" at bounding box center [476, 295] width 65 height 18
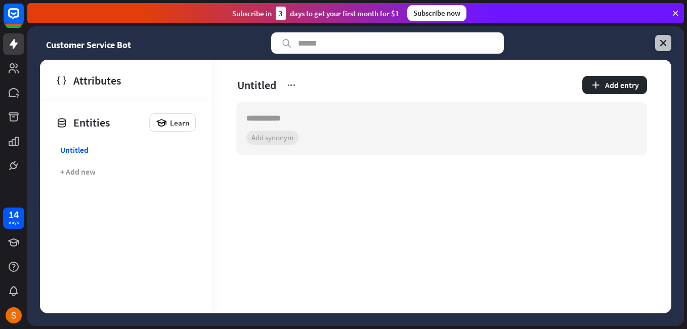
click at [663, 37] on link at bounding box center [663, 43] width 16 height 16
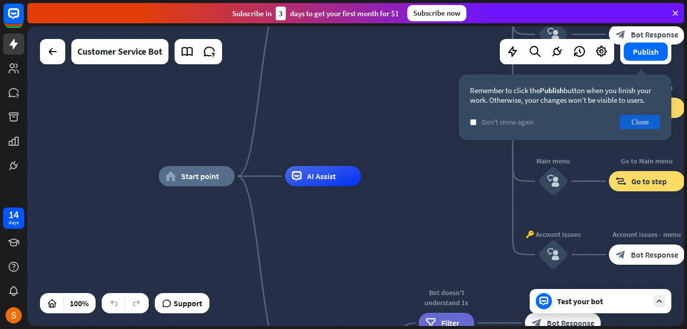
click at [642, 123] on button "Close" at bounding box center [640, 122] width 40 height 14
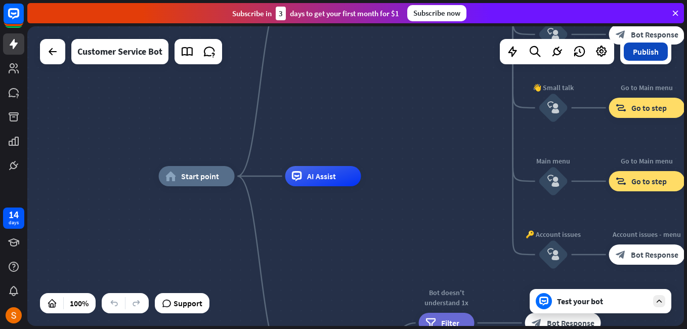
click at [649, 54] on button "Publish" at bounding box center [646, 51] width 44 height 18
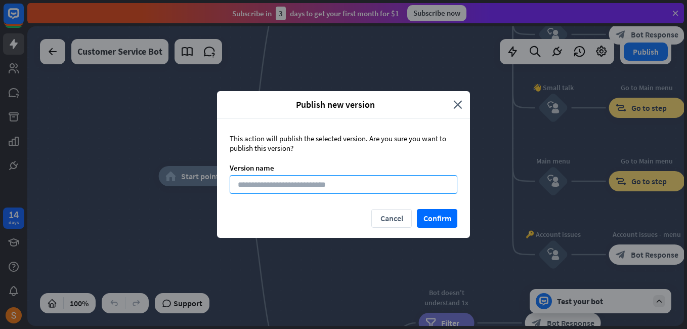
click at [353, 183] on input at bounding box center [344, 184] width 228 height 19
type input "*********"
